Goal: Task Accomplishment & Management: Manage account settings

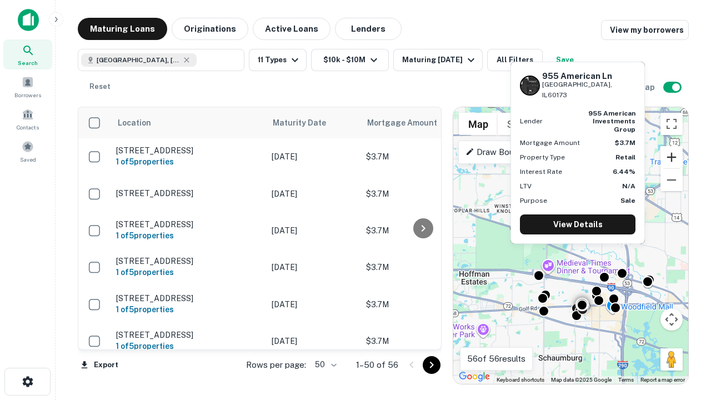
click at [671, 157] on button "Zoom in" at bounding box center [671, 157] width 22 height 22
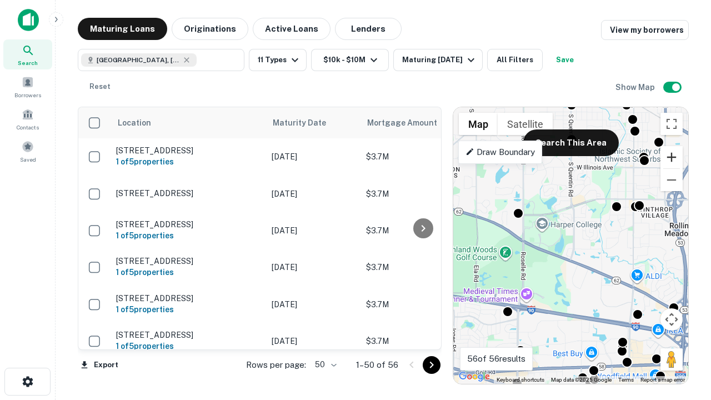
click at [671, 157] on button "Zoom in" at bounding box center [671, 157] width 22 height 22
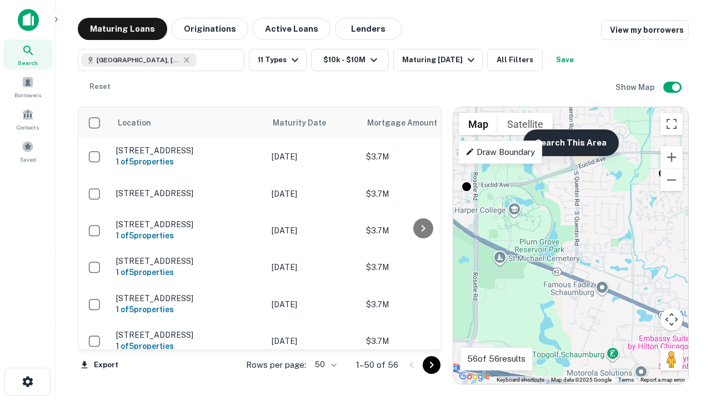
click at [570, 143] on button "Search This Area" at bounding box center [570, 142] width 95 height 27
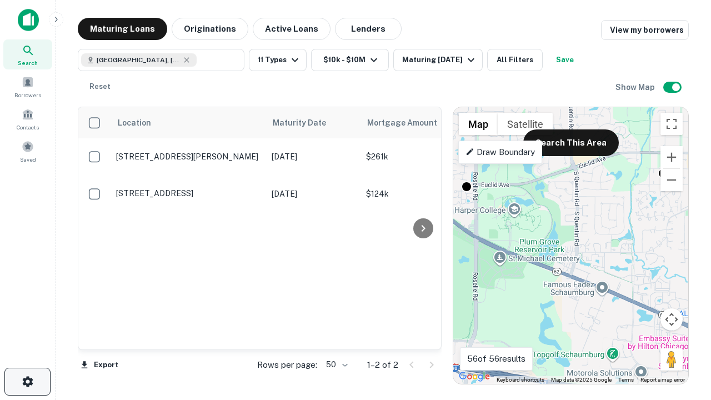
click at [27, 381] on icon "button" at bounding box center [27, 381] width 13 height 13
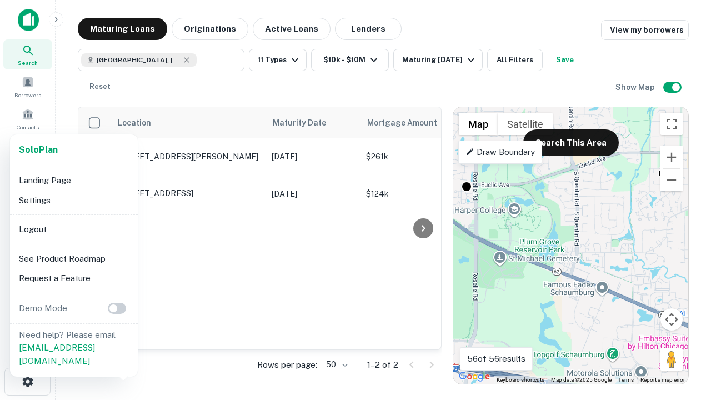
click at [73, 229] on li "Logout" at bounding box center [73, 229] width 119 height 20
